Goal: Task Accomplishment & Management: Complete application form

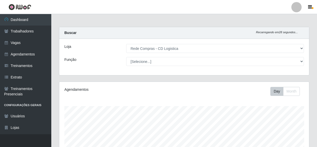
select select "429"
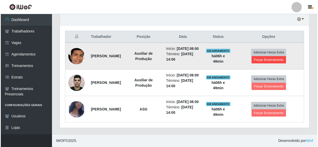
scroll to position [106, 250]
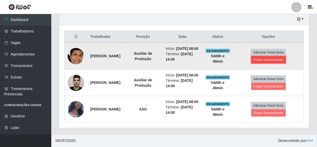
click at [269, 56] on button "Forçar Encerramento" at bounding box center [268, 59] width 34 height 7
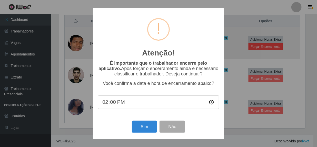
scroll to position [106, 247]
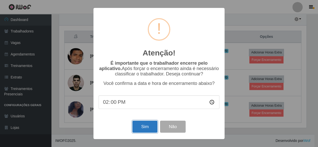
click at [140, 130] on button "Sim" at bounding box center [144, 127] width 25 height 12
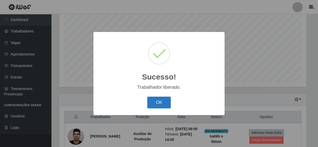
click at [161, 105] on button "OK" at bounding box center [159, 103] width 24 height 12
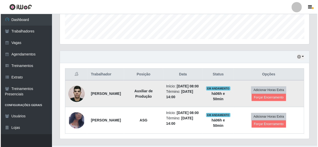
scroll to position [148, 0]
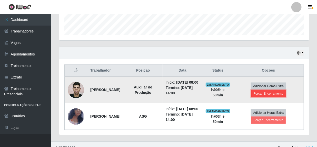
click at [271, 97] on button "Forçar Encerramento" at bounding box center [268, 93] width 34 height 7
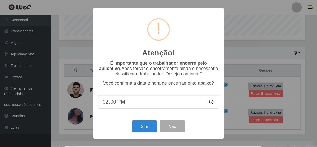
scroll to position [106, 247]
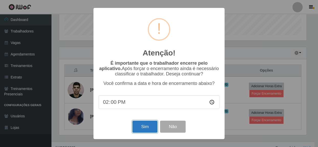
click at [149, 127] on button "Sim" at bounding box center [144, 127] width 25 height 12
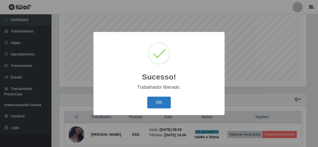
click at [158, 107] on button "OK" at bounding box center [159, 103] width 24 height 12
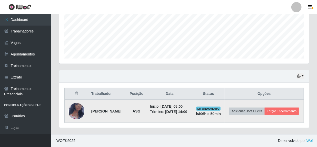
scroll to position [128, 0]
click at [264, 115] on button "Forçar Encerramento" at bounding box center [281, 111] width 34 height 7
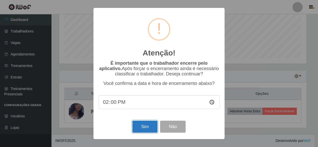
click at [148, 130] on button "Sim" at bounding box center [144, 127] width 25 height 12
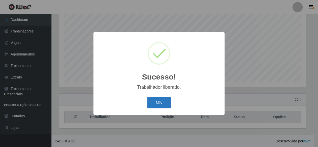
click at [156, 106] on button "OK" at bounding box center [159, 103] width 24 height 12
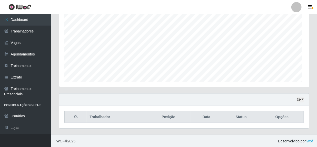
scroll to position [0, 0]
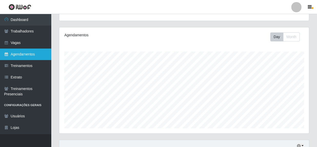
click at [24, 57] on link "Agendamentos" at bounding box center [25, 55] width 51 height 12
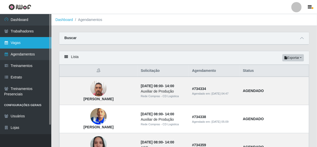
click at [18, 39] on link "Vagas" at bounding box center [25, 43] width 51 height 12
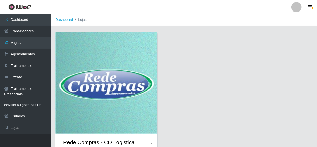
click at [85, 141] on div "Rede Compras - CD Logistica" at bounding box center [99, 142] width 72 height 6
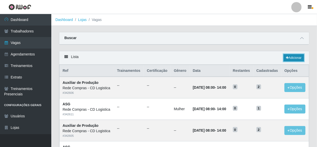
click at [294, 58] on link "Adicionar" at bounding box center [293, 57] width 20 height 7
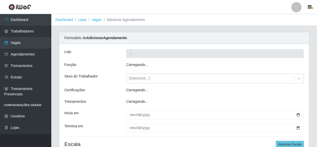
type input "Rede Compras - CD Logistica"
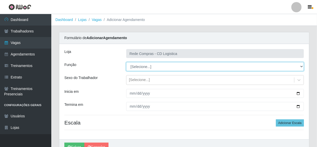
click at [194, 65] on select "[Selecione...] ASG ASG + ASG ++ Auxiliar de Depósito Auxiliar de Depósito + Aux…" at bounding box center [215, 66] width 178 height 9
select select "52"
click at [126, 62] on select "[Selecione...] ASG ASG + ASG ++ Auxiliar de Depósito Auxiliar de Depósito + Aux…" at bounding box center [215, 66] width 178 height 9
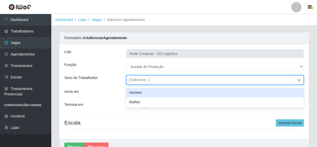
click at [162, 83] on div "[Selecione...]" at bounding box center [210, 80] width 168 height 8
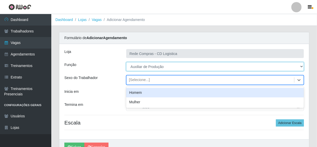
click at [175, 69] on select "[Selecione...] ASG ASG + ASG ++ Auxiliar de Depósito Auxiliar de Depósito + Aux…" at bounding box center [215, 66] width 178 height 9
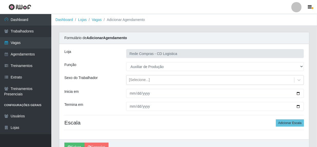
click at [116, 78] on div "Sexo do Trabalhador" at bounding box center [91, 80] width 62 height 10
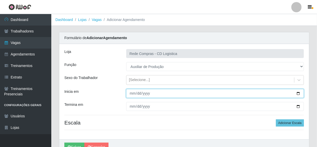
click at [131, 95] on input "Inicia em" at bounding box center [215, 93] width 178 height 9
type input "2025-09-16"
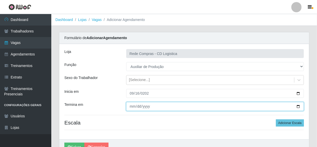
click at [132, 107] on input "Termina em" at bounding box center [215, 106] width 178 height 9
type input "2025-09-19"
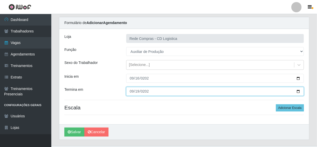
scroll to position [23, 0]
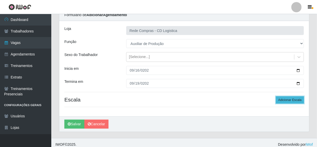
click at [296, 103] on button "Adicionar Escala" at bounding box center [290, 100] width 28 height 7
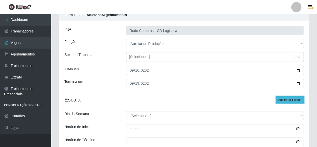
click at [296, 103] on button "Adicionar Escala" at bounding box center [290, 100] width 28 height 7
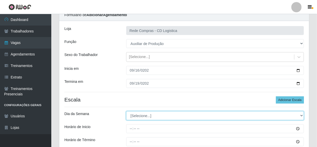
click at [302, 116] on select "[Selecione...] Segunda Terça Quarta Quinta Sexta Sábado Domingo" at bounding box center [215, 115] width 178 height 9
select select "2"
click at [126, 111] on select "[Selecione...] Segunda Terça Quarta Quinta Sexta Sábado Domingo" at bounding box center [215, 115] width 178 height 9
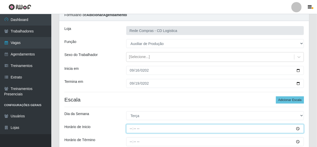
click at [132, 128] on input "Horário de Inicio" at bounding box center [215, 129] width 178 height 9
type input "08:00"
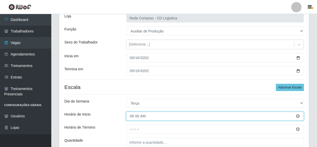
scroll to position [46, 0]
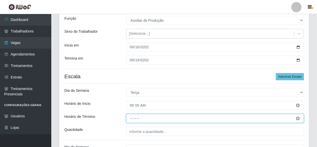
click at [130, 118] on input "Horário de Término" at bounding box center [215, 118] width 178 height 9
type input "14:00"
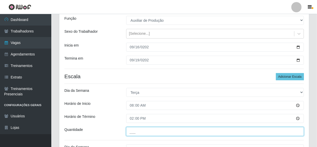
click at [143, 135] on input "___" at bounding box center [215, 131] width 178 height 9
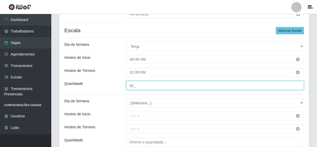
scroll to position [93, 0]
type input "02_"
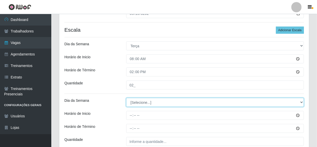
click at [149, 104] on select "[Selecione...] Segunda Terça Quarta Quinta Sexta Sábado Domingo" at bounding box center [215, 102] width 178 height 9
select select "3"
click at [126, 98] on select "[Selecione...] Segunda Terça Quarta Quinta Sexta Sábado Domingo" at bounding box center [215, 102] width 178 height 9
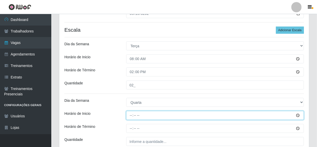
click at [131, 116] on input "Horário de Inicio" at bounding box center [215, 115] width 178 height 9
type input "08:00"
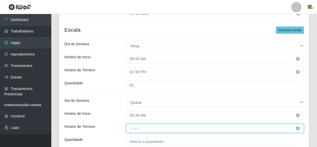
click at [130, 130] on input "Horário de Término" at bounding box center [215, 128] width 178 height 9
type input "14:00"
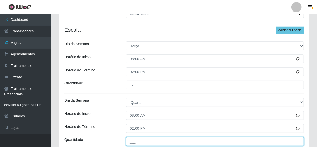
click at [156, 139] on input "___" at bounding box center [215, 141] width 178 height 9
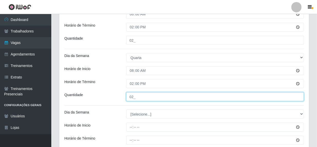
scroll to position [140, 0]
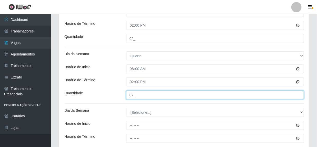
type input "02_"
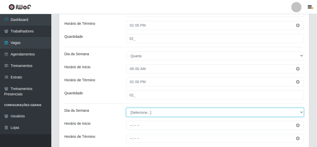
click at [144, 111] on select "[Selecione...] Segunda Terça Quarta Quinta Sexta Sábado Domingo" at bounding box center [215, 112] width 178 height 9
select select "4"
click at [126, 108] on select "[Selecione...] Segunda Terça Quarta Quinta Sexta Sábado Domingo" at bounding box center [215, 112] width 178 height 9
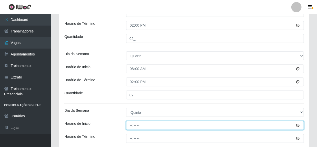
click at [132, 125] on input "Horário de Inicio" at bounding box center [215, 125] width 178 height 9
type input "08:00"
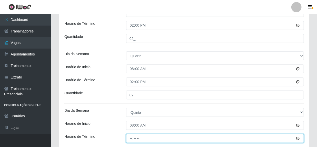
click at [129, 140] on input "Horário de Término" at bounding box center [215, 138] width 178 height 9
type input "14:00"
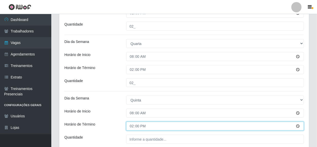
scroll to position [163, 0]
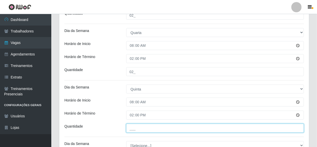
click at [140, 129] on input "___" at bounding box center [215, 128] width 178 height 9
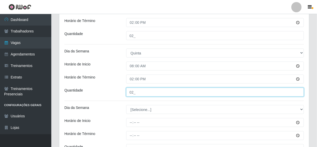
scroll to position [210, 0]
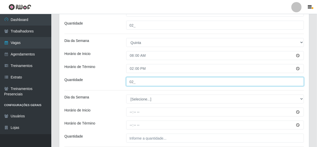
type input "02_"
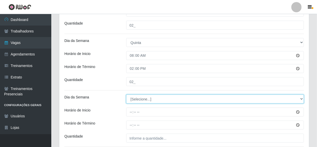
click at [143, 100] on select "[Selecione...] Segunda Terça Quarta Quinta Sexta Sábado Domingo" at bounding box center [215, 99] width 178 height 9
select select "5"
click at [126, 95] on select "[Selecione...] Segunda Terça Quarta Quinta Sexta Sábado Domingo" at bounding box center [215, 99] width 178 height 9
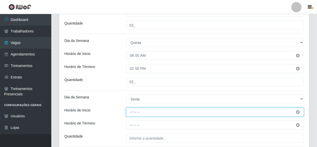
drag, startPoint x: 135, startPoint y: 110, endPoint x: 132, endPoint y: 114, distance: 4.7
click at [135, 111] on input "Horário de Inicio" at bounding box center [215, 112] width 178 height 9
click at [132, 110] on input "Horário de Inicio" at bounding box center [215, 112] width 178 height 9
type input "08:00"
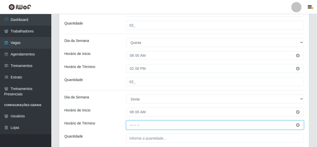
click at [131, 126] on input "Horário de Término" at bounding box center [215, 125] width 178 height 9
type input "14:00"
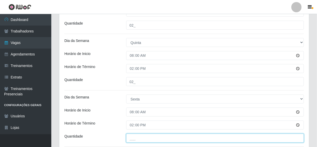
click at [144, 137] on input "___" at bounding box center [215, 138] width 178 height 9
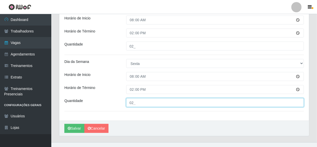
scroll to position [253, 0]
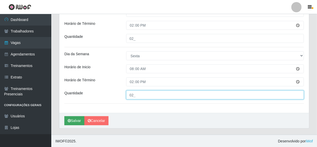
type input "02_"
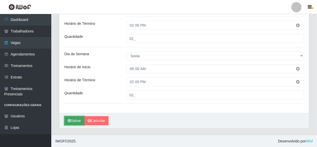
click at [77, 121] on button "Salvar" at bounding box center [74, 121] width 20 height 9
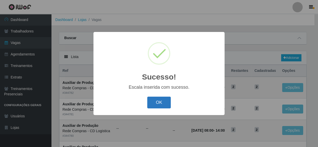
click at [151, 104] on button "OK" at bounding box center [159, 103] width 24 height 12
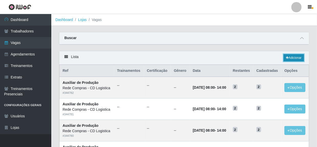
click at [290, 57] on link "Adicionar" at bounding box center [293, 57] width 20 height 7
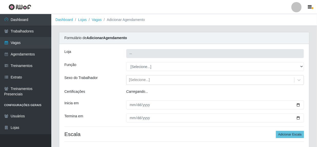
type input "Rede Compras - CD Logistica"
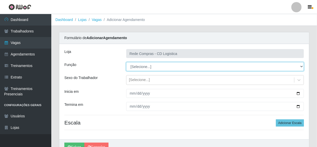
click at [301, 67] on select "[Selecione...] ASG ASG + ASG ++ Auxiliar de Depósito Auxiliar de Depósito + Aux…" at bounding box center [215, 66] width 178 height 9
select select "16"
click at [126, 62] on select "[Selecione...] ASG ASG + ASG ++ Auxiliar de Depósito Auxiliar de Depósito + Aux…" at bounding box center [215, 66] width 178 height 9
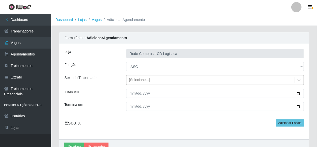
click at [189, 79] on div "[Selecione...]" at bounding box center [210, 80] width 168 height 8
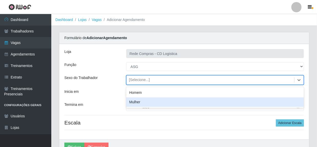
click at [136, 103] on div "Mulher" at bounding box center [215, 102] width 178 height 9
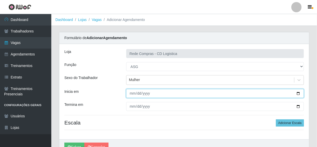
click at [131, 93] on input "Inicia em" at bounding box center [215, 93] width 178 height 9
type input "2025-09-16"
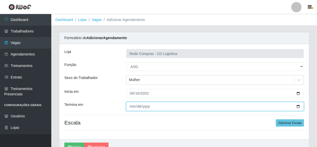
click at [130, 106] on input "Termina em" at bounding box center [215, 106] width 178 height 9
type input "2025-09-19"
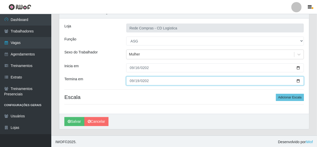
scroll to position [26, 0]
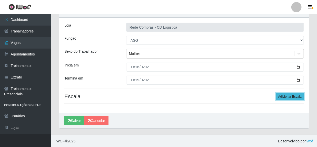
click at [292, 97] on button "Adicionar Escala" at bounding box center [290, 96] width 28 height 7
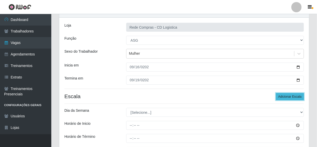
click at [292, 97] on button "Adicionar Escala" at bounding box center [290, 96] width 28 height 7
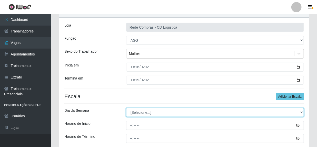
click at [291, 113] on select "[Selecione...] Segunda Terça Quarta Quinta Sexta Sábado Domingo" at bounding box center [215, 112] width 178 height 9
select select "2"
click at [126, 108] on select "[Selecione...] Segunda Terça Quarta Quinta Sexta Sábado Domingo" at bounding box center [215, 112] width 178 height 9
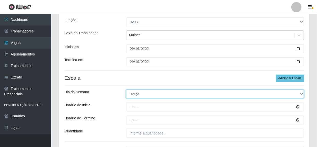
scroll to position [73, 0]
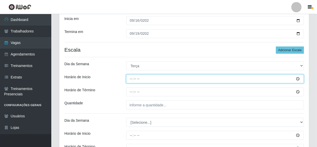
click at [132, 79] on input "Horário de Inicio" at bounding box center [215, 79] width 178 height 9
type input "08:00"
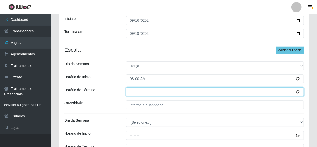
click at [130, 92] on input "Horário de Término" at bounding box center [215, 92] width 178 height 9
type input "14:00"
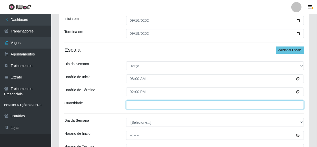
click at [138, 108] on input "___" at bounding box center [215, 105] width 178 height 9
type input "01_"
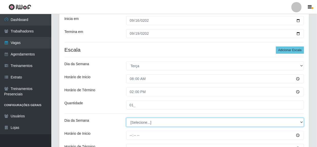
click at [140, 123] on select "[Selecione...] Segunda Terça Quarta Quinta Sexta Sábado Domingo" at bounding box center [215, 122] width 178 height 9
select select "3"
click at [126, 118] on select "[Selecione...] Segunda Terça Quarta Quinta Sexta Sábado Domingo" at bounding box center [215, 122] width 178 height 9
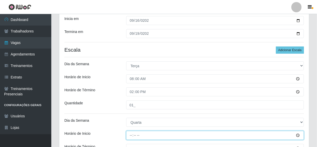
click at [131, 134] on input "Horário de Inicio" at bounding box center [215, 135] width 178 height 9
type input "08:00"
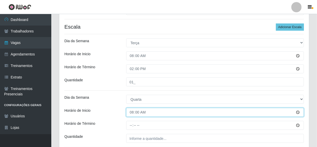
scroll to position [96, 0]
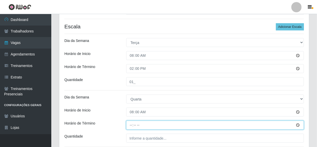
click at [129, 127] on input "Horário de Término" at bounding box center [215, 125] width 178 height 9
type input "14:00"
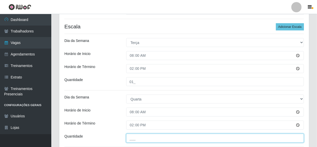
click at [137, 139] on input "___" at bounding box center [215, 138] width 178 height 9
type input "01_"
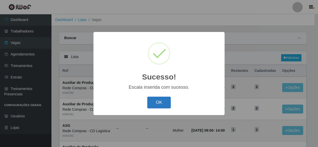
click at [160, 105] on button "OK" at bounding box center [159, 103] width 24 height 12
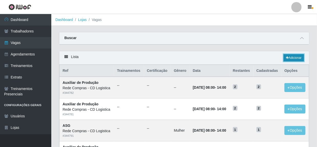
click at [291, 57] on link "Adicionar" at bounding box center [293, 57] width 20 height 7
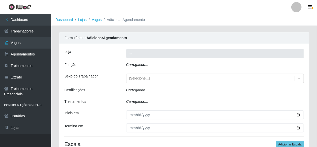
type input "Rede Compras - CD Logistica"
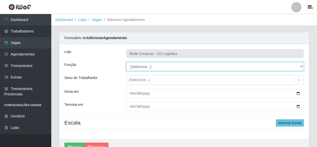
click at [163, 67] on select "[Selecione...] ASG ASG + ASG ++ Auxiliar de Depósito Auxiliar de Depósito + Aux…" at bounding box center [215, 66] width 178 height 9
select select "16"
click at [126, 62] on select "[Selecione...] ASG ASG + ASG ++ Auxiliar de Depósito Auxiliar de Depósito + Aux…" at bounding box center [215, 66] width 178 height 9
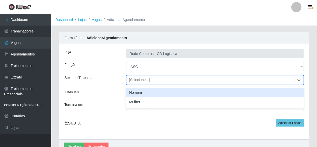
click at [150, 81] on div "[Selecione...]" at bounding box center [210, 80] width 168 height 8
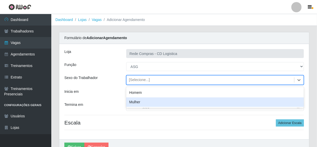
click at [136, 102] on div "Mulher" at bounding box center [215, 102] width 178 height 9
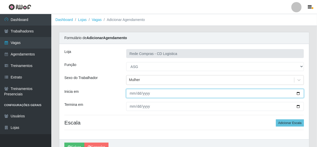
click at [132, 94] on input "Inicia em" at bounding box center [215, 93] width 178 height 9
type input "0020-09-18"
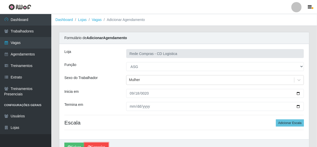
click at [91, 145] on link "Cancelar" at bounding box center [96, 147] width 24 height 9
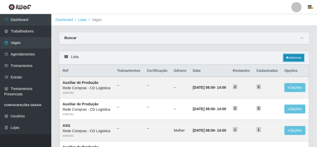
click at [296, 58] on link "Adicionar" at bounding box center [293, 57] width 20 height 7
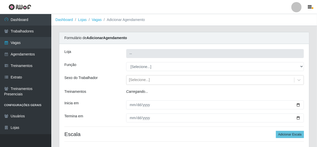
type input "Rede Compras - CD Logistica"
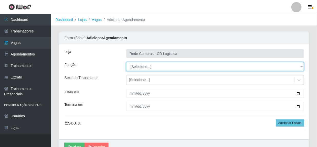
click at [182, 68] on select "[Selecione...] ASG ASG + ASG ++ Auxiliar de Depósito Auxiliar de Depósito + Aux…" at bounding box center [215, 66] width 178 height 9
select select "16"
click at [126, 62] on select "[Selecione...] ASG ASG + ASG ++ Auxiliar de Depósito Auxiliar de Depósito + Aux…" at bounding box center [215, 66] width 178 height 9
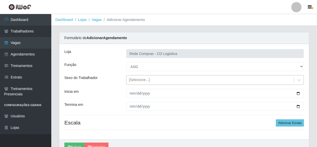
click at [149, 81] on div "[Selecione...]" at bounding box center [210, 80] width 168 height 8
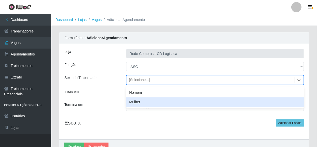
click at [136, 103] on div "Mulher" at bounding box center [215, 102] width 178 height 9
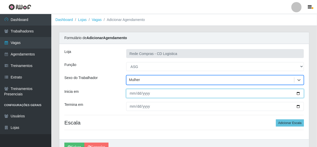
click at [132, 94] on input "Inicia em" at bounding box center [215, 93] width 178 height 9
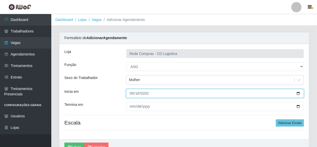
type input "2025-09-18"
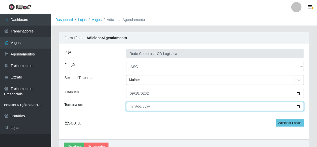
click at [131, 107] on input "Termina em" at bounding box center [215, 106] width 178 height 9
type input "2025-09-19"
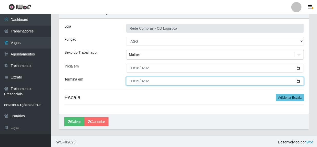
scroll to position [26, 0]
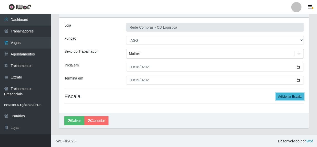
click at [279, 98] on button "Adicionar Escala" at bounding box center [290, 96] width 28 height 7
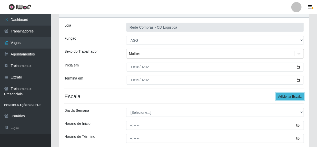
click at [279, 98] on button "Adicionar Escala" at bounding box center [290, 96] width 28 height 7
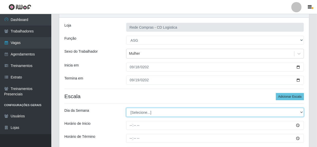
click at [134, 113] on select "[Selecione...] Segunda Terça Quarta Quinta Sexta Sábado Domingo" at bounding box center [215, 112] width 178 height 9
select select "4"
click at [126, 108] on select "[Selecione...] Segunda Terça Quarta Quinta Sexta Sábado Domingo" at bounding box center [215, 112] width 178 height 9
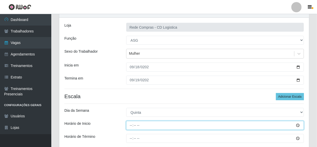
click at [133, 126] on input "Horário de Inicio" at bounding box center [215, 125] width 178 height 9
click at [129, 126] on input "Horário de Inicio" at bounding box center [215, 125] width 178 height 9
type input "08:00"
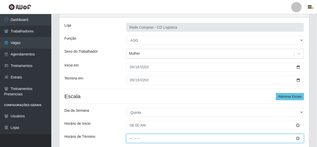
click at [130, 138] on input "Horário de Término" at bounding box center [215, 138] width 178 height 9
type input "14:00"
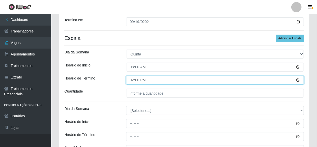
scroll to position [96, 0]
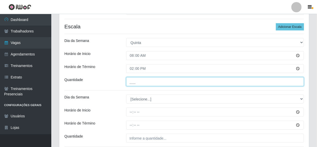
click at [149, 82] on input "___" at bounding box center [215, 81] width 178 height 9
type input "01_"
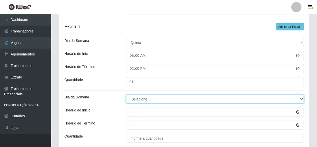
click at [159, 100] on select "[Selecione...] Segunda Terça Quarta Quinta Sexta Sábado Domingo" at bounding box center [215, 99] width 178 height 9
select select "5"
click at [126, 95] on select "[Selecione...] Segunda Terça Quarta Quinta Sexta Sábado Domingo" at bounding box center [215, 99] width 178 height 9
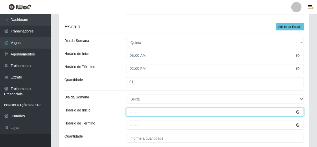
click at [132, 110] on input "Horário de Inicio" at bounding box center [215, 112] width 178 height 9
type input "08:00"
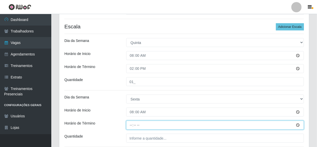
click at [129, 125] on input "Horário de Término" at bounding box center [215, 125] width 178 height 9
type input "14:00"
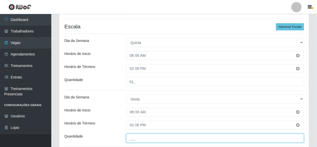
click at [139, 138] on input "___" at bounding box center [215, 138] width 178 height 9
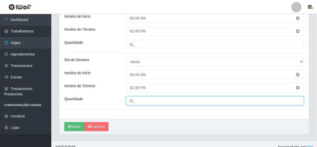
scroll to position [140, 0]
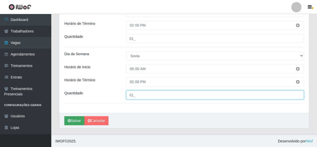
type input "01_"
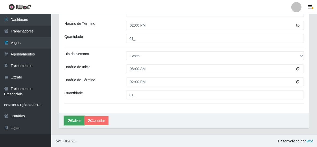
click at [73, 121] on button "Salvar" at bounding box center [74, 121] width 20 height 9
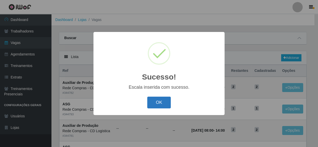
click at [158, 103] on button "OK" at bounding box center [159, 103] width 24 height 12
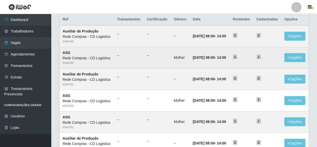
scroll to position [70, 0]
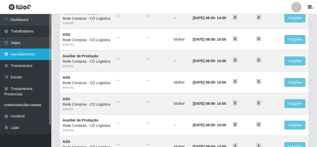
click at [9, 54] on link "Agendamentos" at bounding box center [25, 55] width 51 height 12
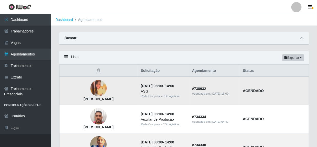
click at [100, 92] on img at bounding box center [98, 88] width 16 height 16
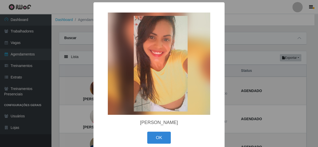
click at [249, 93] on div "× Fabiana Tavares Nascimento OK Cancel" at bounding box center [159, 73] width 318 height 147
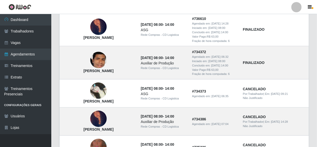
scroll to position [349, 0]
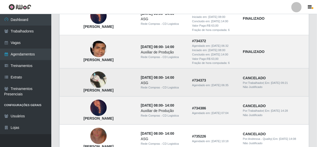
click at [97, 82] on img at bounding box center [98, 80] width 16 height 17
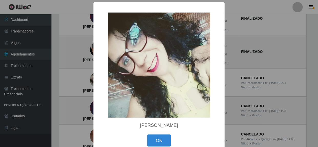
click at [254, 77] on div "× Patrícia de Oliveira Piragibe OK Cancel" at bounding box center [159, 73] width 318 height 147
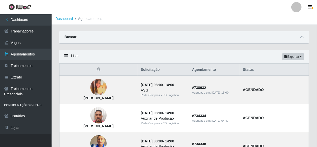
scroll to position [0, 0]
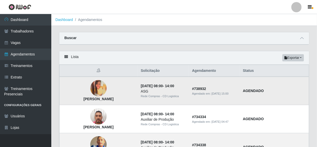
click at [90, 89] on img at bounding box center [98, 88] width 16 height 16
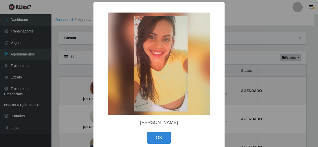
click at [251, 89] on div "× Fabiana Tavares Nascimento OK Cancel" at bounding box center [159, 73] width 318 height 147
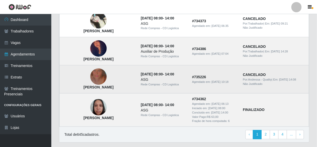
scroll to position [419, 0]
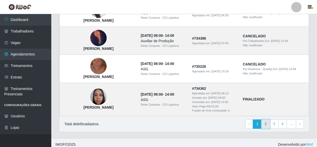
click at [268, 126] on link "2" at bounding box center [265, 124] width 9 height 9
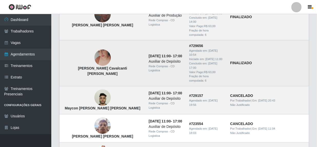
scroll to position [419, 0]
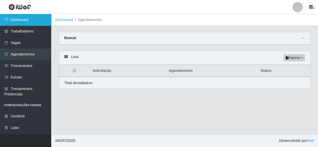
click at [17, 21] on link "Dashboard" at bounding box center [25, 20] width 51 height 12
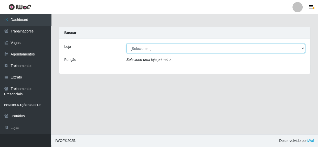
click at [168, 48] on select "[Selecione...] Rede Compras - CD Logistica" at bounding box center [216, 48] width 179 height 9
select select "429"
click at [127, 44] on select "[Selecione...] Rede Compras - CD Logistica" at bounding box center [216, 48] width 179 height 9
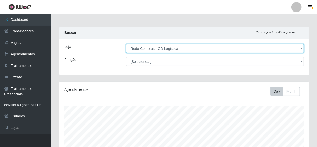
scroll to position [106, 250]
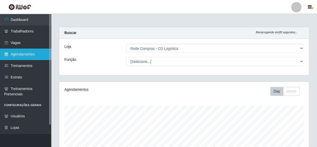
click at [26, 54] on link "Agendamentos" at bounding box center [25, 55] width 51 height 12
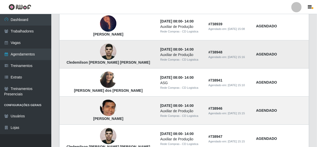
scroll to position [70, 0]
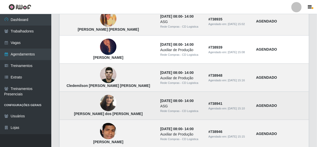
click at [100, 104] on img at bounding box center [108, 104] width 16 height 22
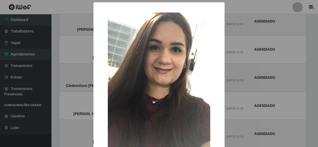
click at [258, 97] on div "× [PERSON_NAME] dos [PERSON_NAME] OK Cancel" at bounding box center [159, 73] width 318 height 147
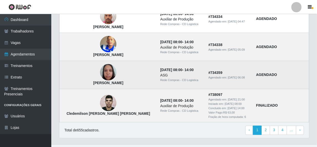
scroll to position [392, 0]
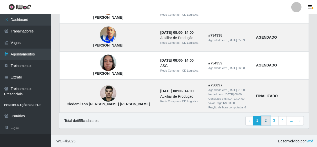
click at [267, 121] on link "2" at bounding box center [265, 121] width 9 height 9
